Goal: Task Accomplishment & Management: Use online tool/utility

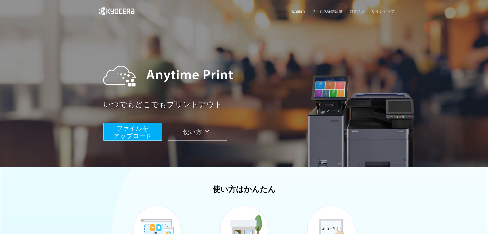
click at [143, 133] on span "ファイルを ​​アップロード" at bounding box center [133, 132] width 38 height 15
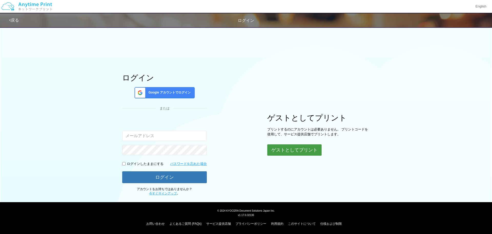
click at [295, 151] on button "ゲストとしてプリント" at bounding box center [294, 149] width 54 height 11
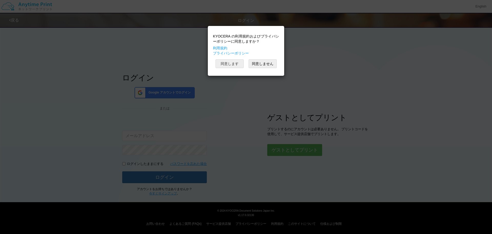
click at [235, 61] on button "同意します" at bounding box center [230, 63] width 28 height 9
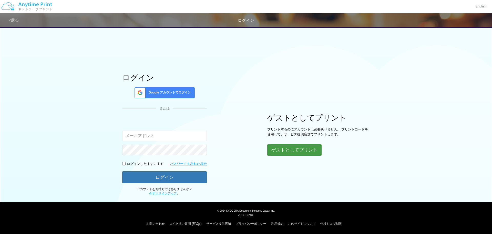
click at [278, 149] on button "ゲストとしてプリント" at bounding box center [294, 149] width 54 height 11
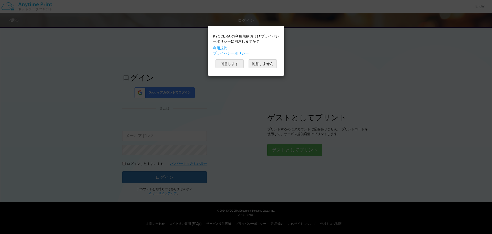
click at [229, 65] on button "同意します" at bounding box center [230, 63] width 28 height 9
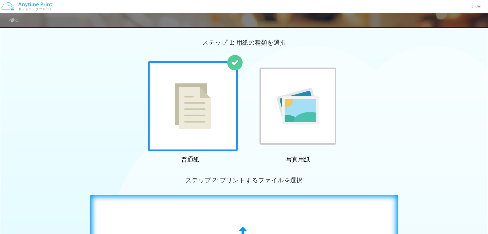
scroll to position [128, 0]
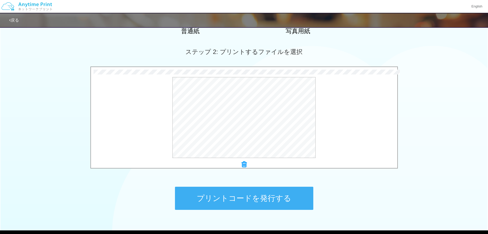
click at [255, 194] on button "プリントコードを発行する" at bounding box center [244, 197] width 138 height 23
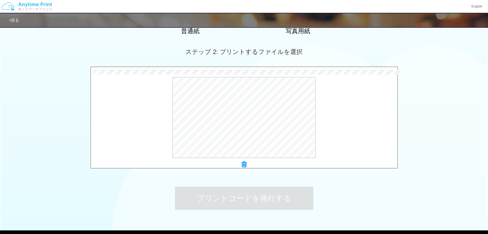
scroll to position [0, 0]
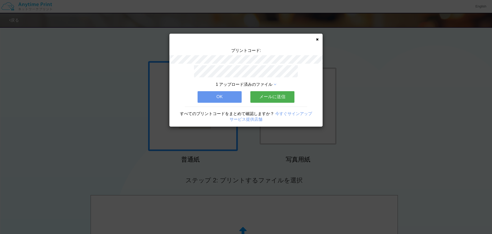
click at [224, 98] on button "OK" at bounding box center [220, 96] width 44 height 11
